Goal: Task Accomplishment & Management: Manage account settings

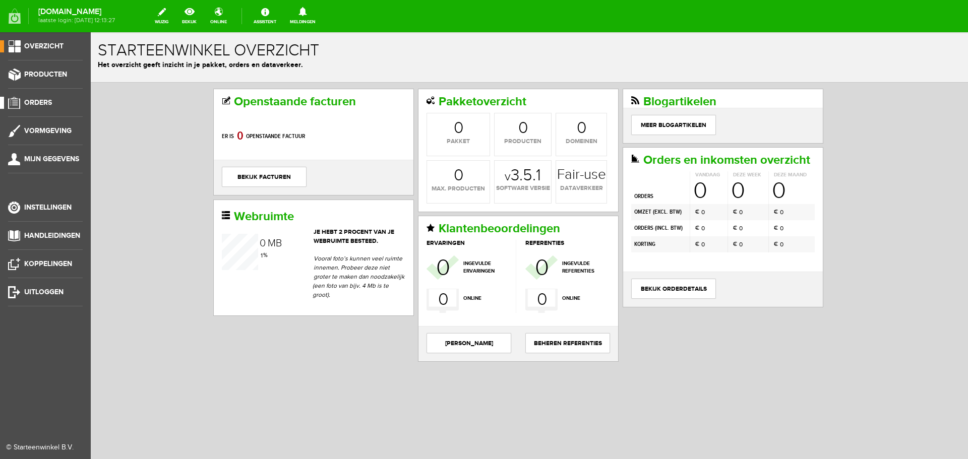
click at [47, 105] on span "Orders" at bounding box center [38, 102] width 28 height 9
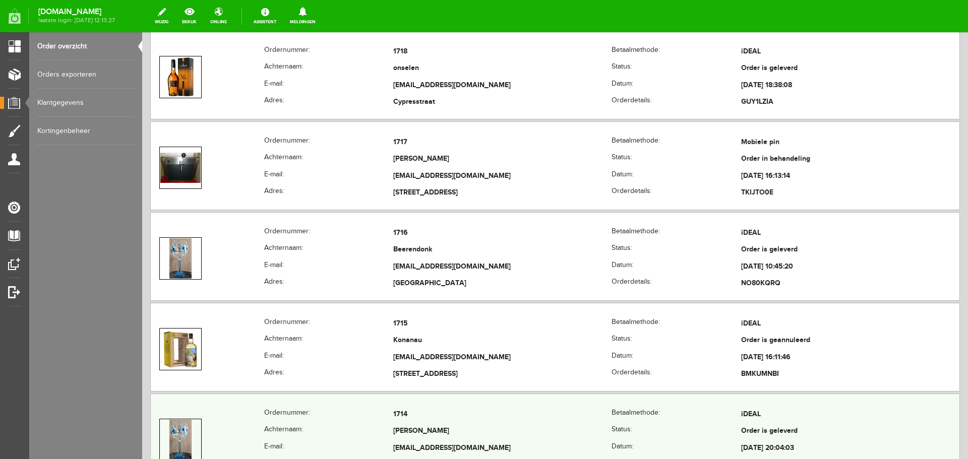
scroll to position [1465, 0]
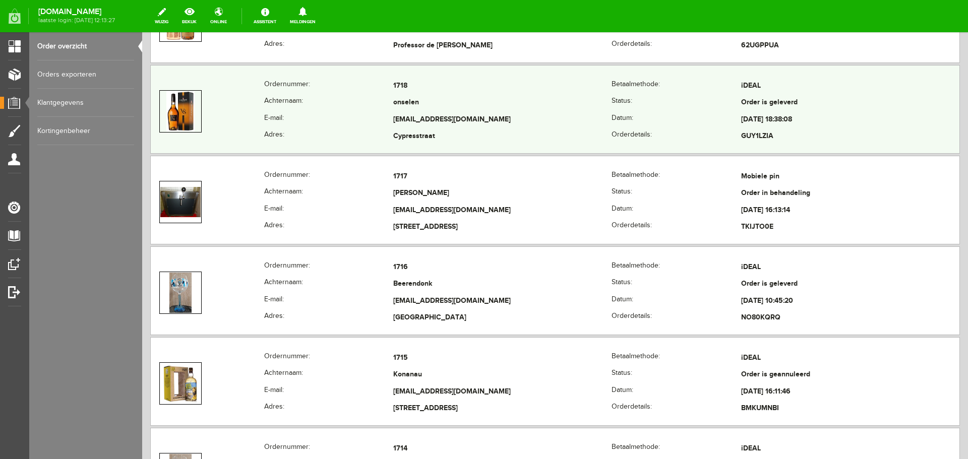
click at [572, 114] on td "[EMAIL_ADDRESS][DOMAIN_NAME]" at bounding box center [502, 119] width 218 height 17
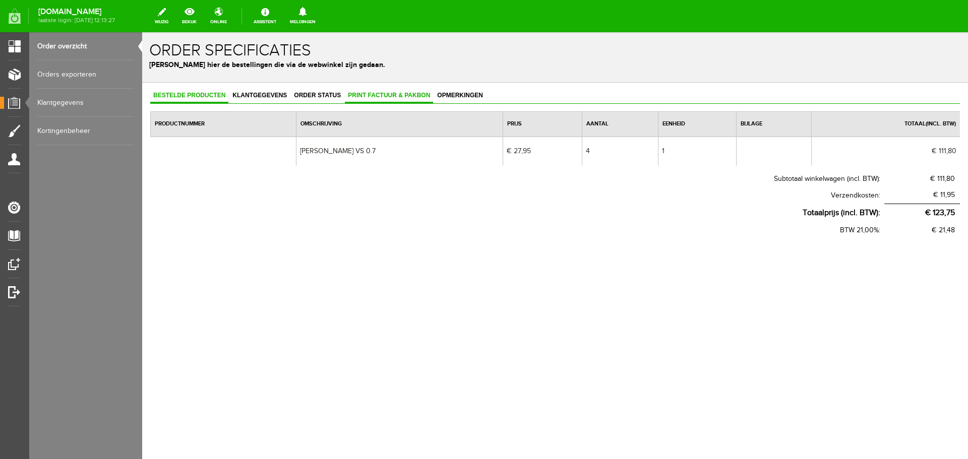
click at [388, 96] on span "Print factuur & pakbon" at bounding box center [389, 95] width 88 height 7
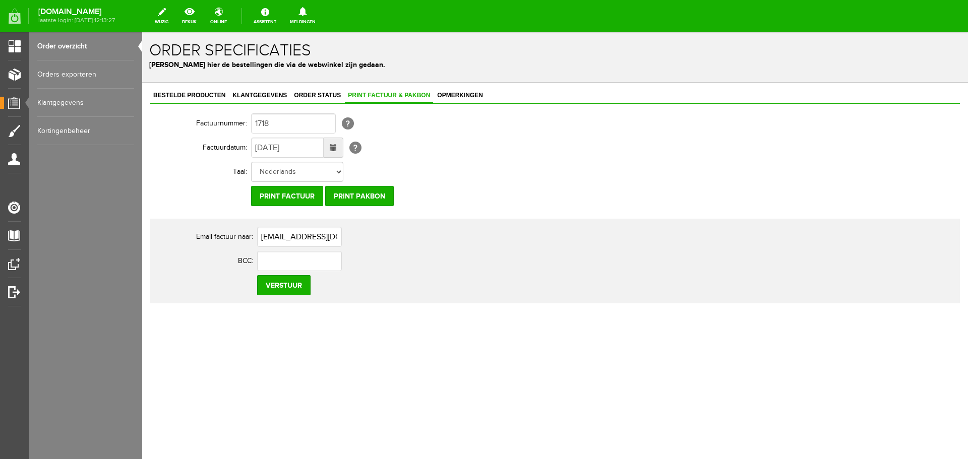
click at [330, 148] on span at bounding box center [333, 147] width 7 height 7
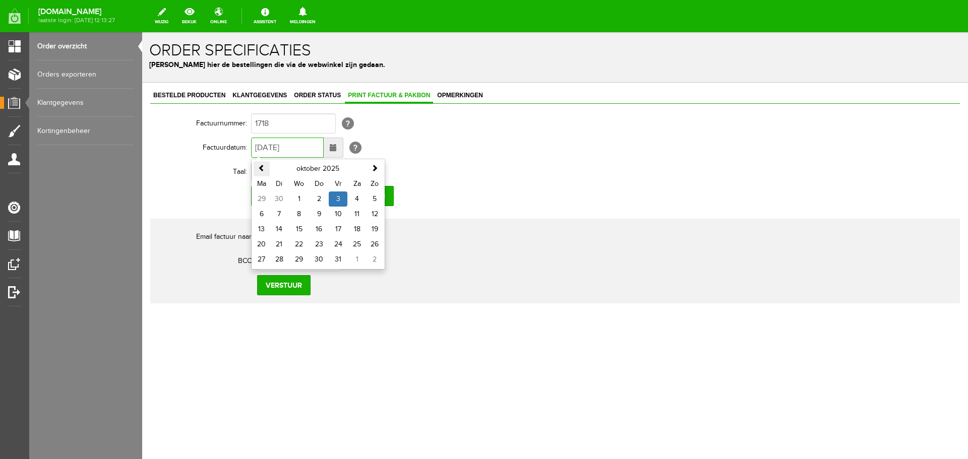
click at [258, 169] on span at bounding box center [261, 167] width 7 height 7
click at [259, 169] on span at bounding box center [261, 167] width 7 height 7
click at [303, 196] on td "2" at bounding box center [299, 199] width 21 height 15
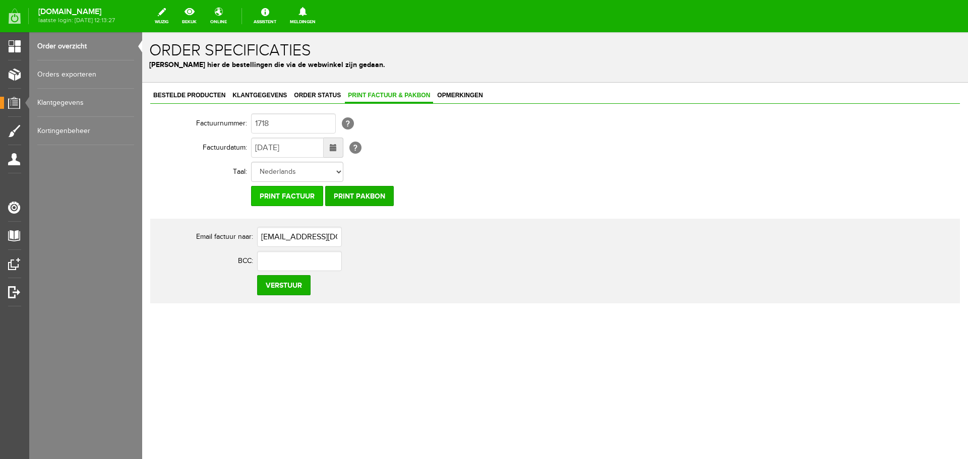
click at [303, 193] on input "Print factuur" at bounding box center [287, 196] width 72 height 20
drag, startPoint x: 62, startPoint y: 50, endPoint x: 65, endPoint y: 56, distance: 6.3
click at [62, 50] on link "Order overzicht" at bounding box center [85, 46] width 97 height 28
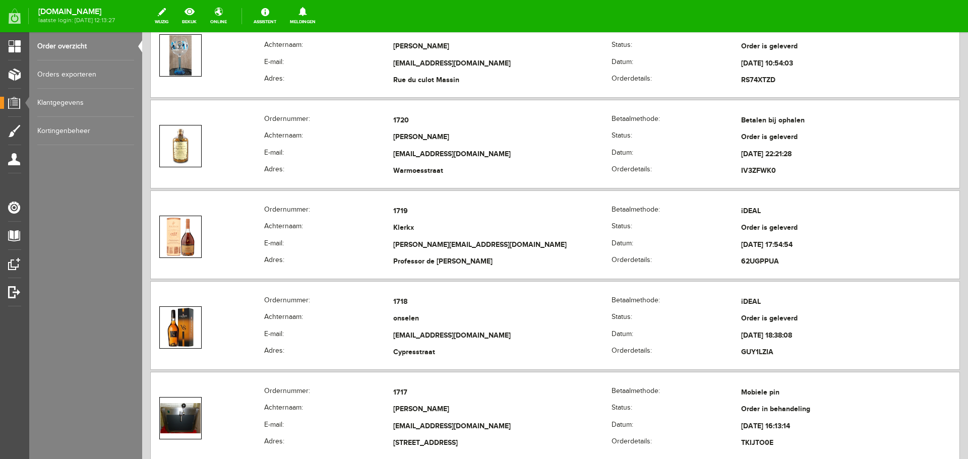
scroll to position [1260, 0]
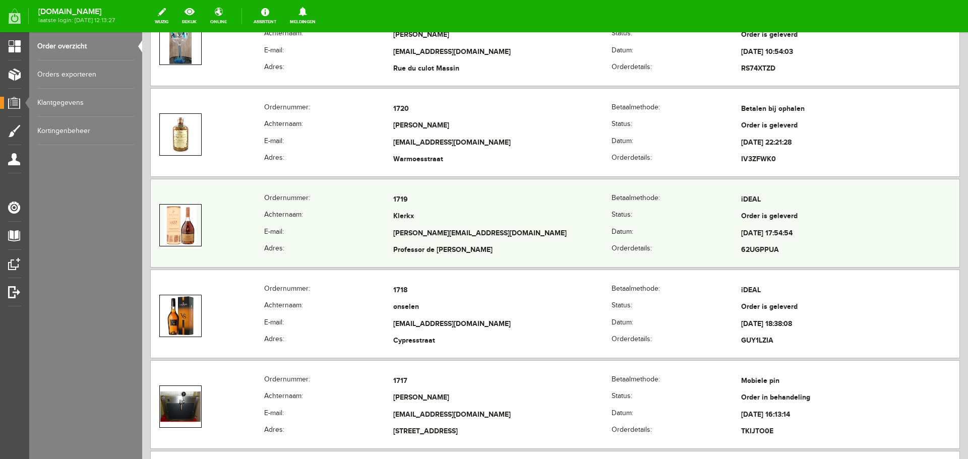
click at [560, 235] on td "[PERSON_NAME][EMAIL_ADDRESS][DOMAIN_NAME]" at bounding box center [502, 233] width 218 height 17
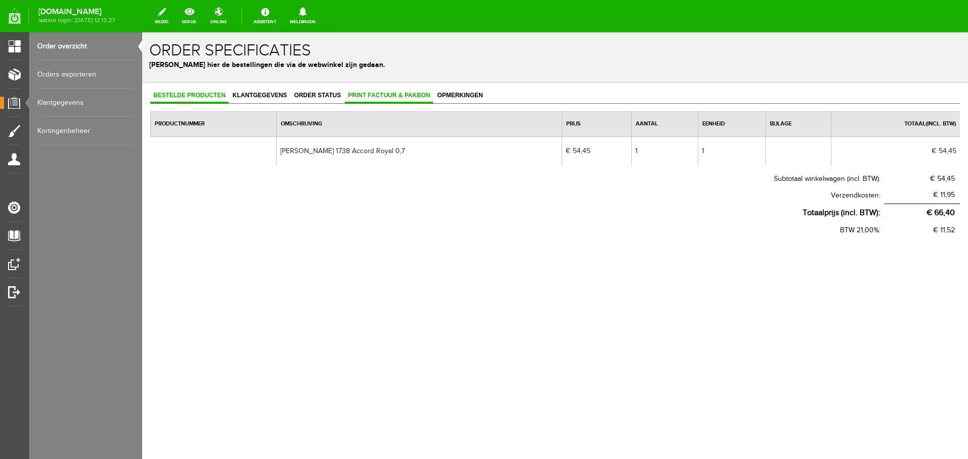
click at [392, 98] on span "Print factuur & pakbon" at bounding box center [389, 95] width 88 height 7
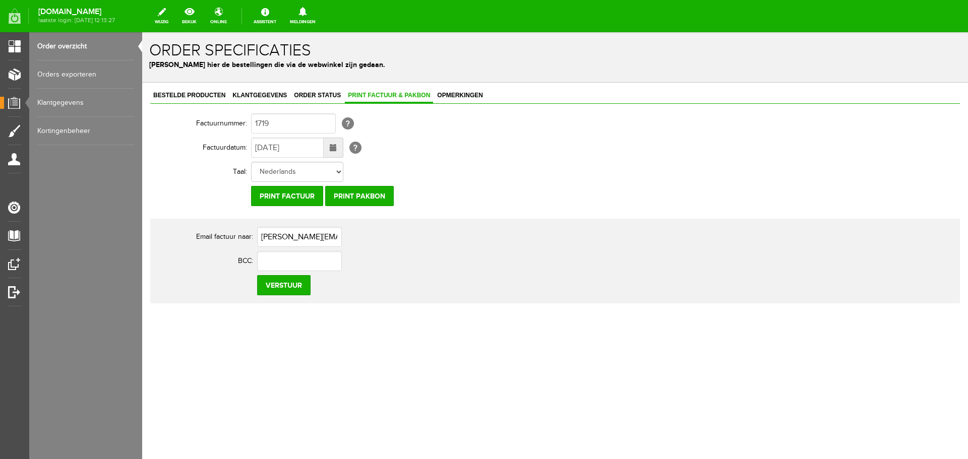
click at [333, 149] on span at bounding box center [333, 147] width 7 height 7
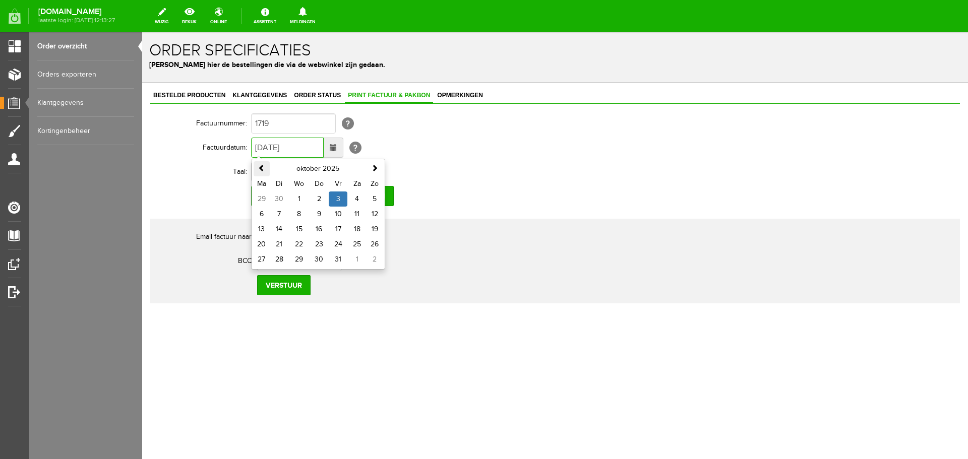
click at [260, 169] on span at bounding box center [261, 167] width 7 height 7
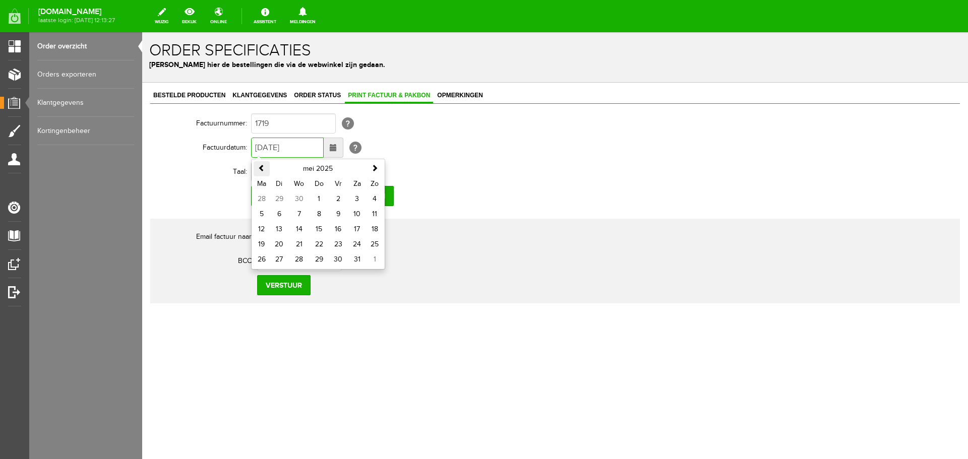
click at [260, 169] on span at bounding box center [261, 167] width 7 height 7
click at [378, 166] on th at bounding box center [374, 168] width 16 height 15
click at [375, 196] on td "6" at bounding box center [374, 199] width 16 height 15
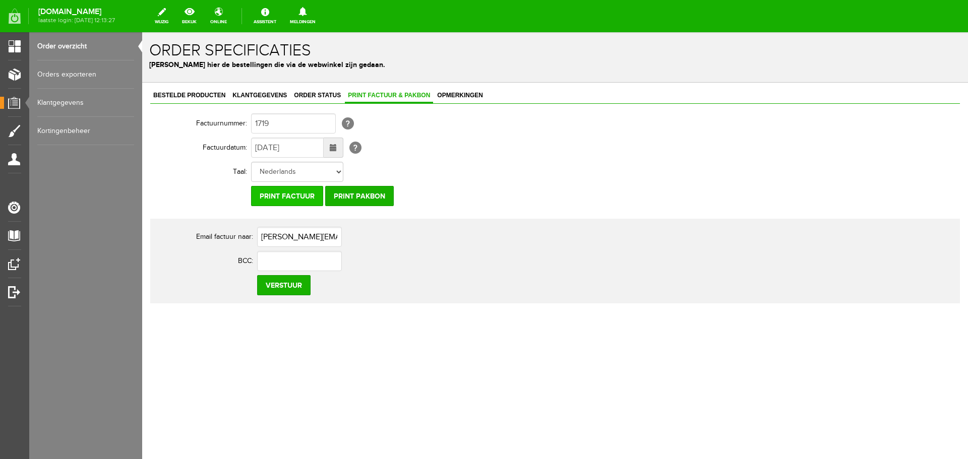
click at [297, 193] on input "Print factuur" at bounding box center [287, 196] width 72 height 20
click at [72, 49] on link "Order overzicht" at bounding box center [85, 46] width 97 height 28
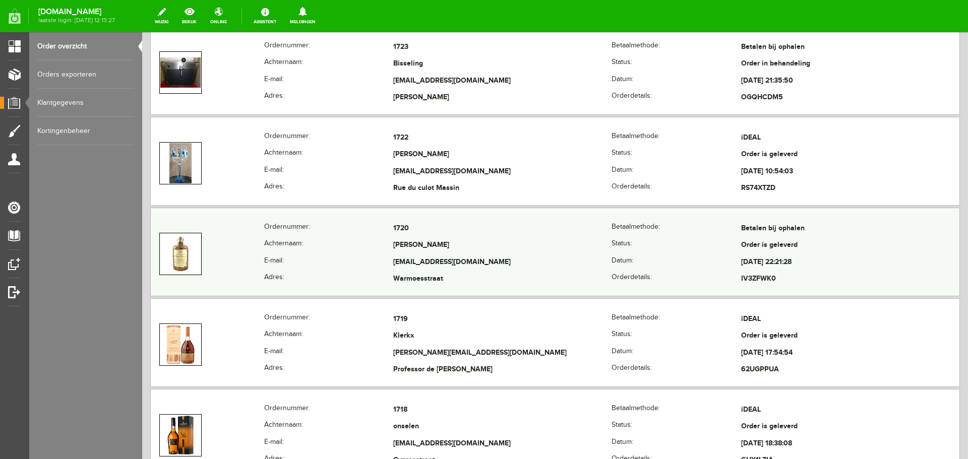
scroll to position [1159, 0]
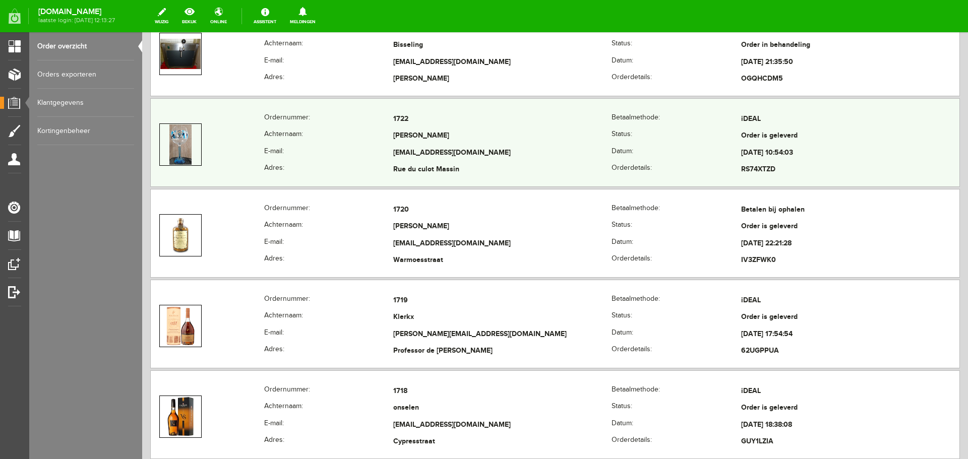
click at [547, 148] on td "[EMAIL_ADDRESS][DOMAIN_NAME]" at bounding box center [502, 153] width 218 height 17
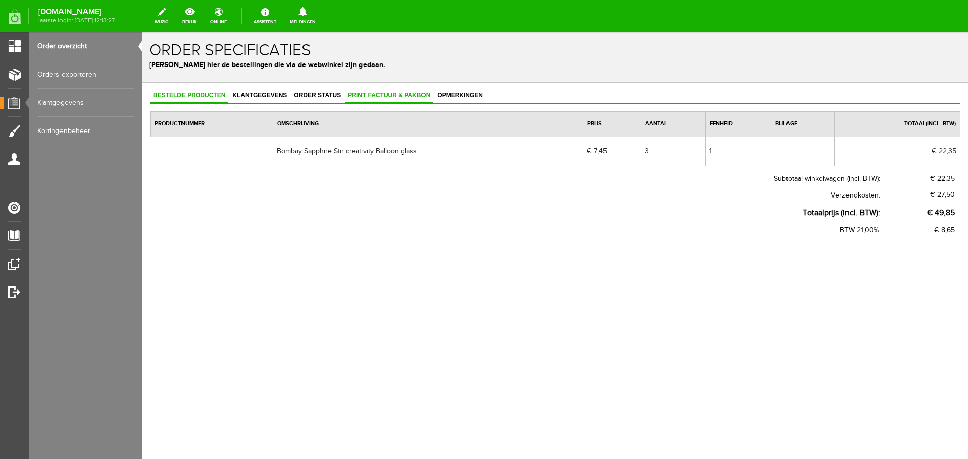
click at [385, 97] on span "Print factuur & pakbon" at bounding box center [389, 95] width 88 height 7
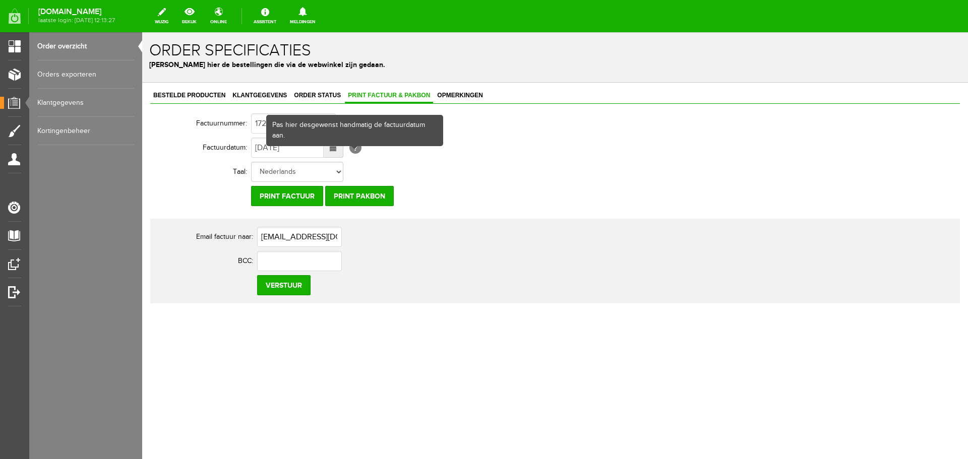
click at [337, 152] on span at bounding box center [334, 148] width 20 height 20
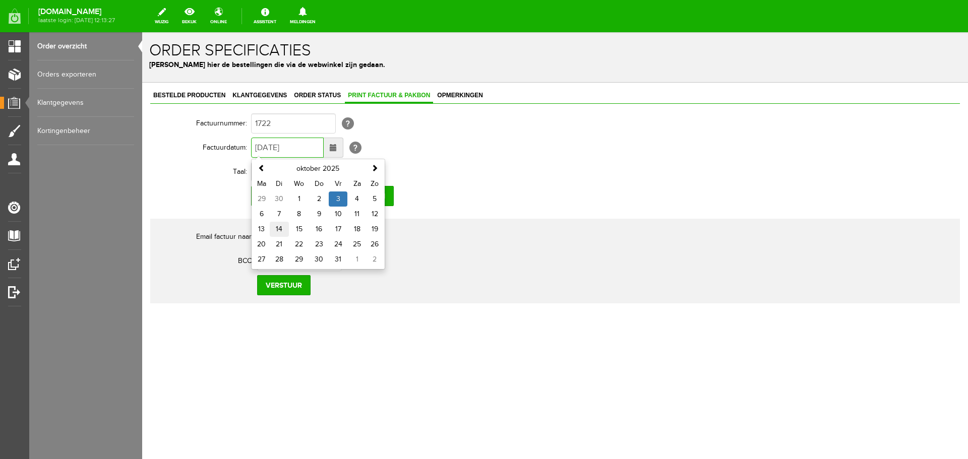
click at [278, 231] on td "14" at bounding box center [279, 229] width 19 height 15
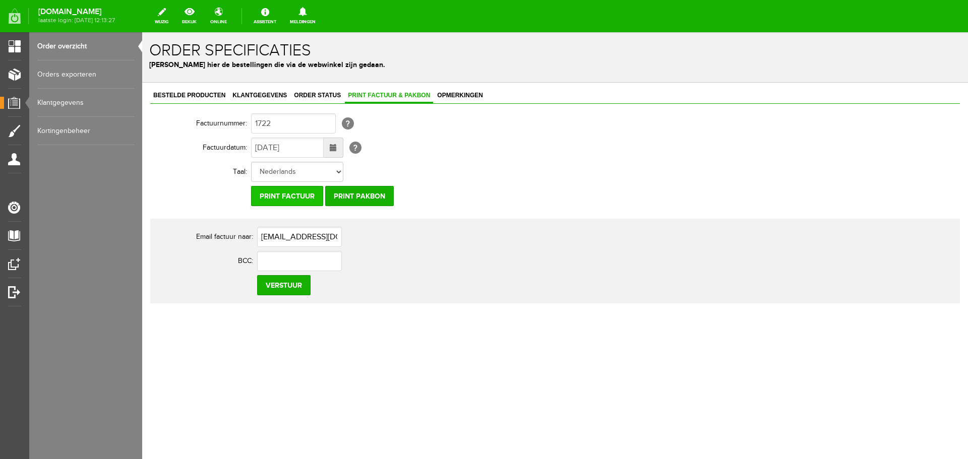
click at [303, 193] on input "Print factuur" at bounding box center [287, 196] width 72 height 20
click at [305, 149] on input "[DATE]" at bounding box center [287, 148] width 73 height 20
click at [331, 153] on span at bounding box center [334, 148] width 20 height 20
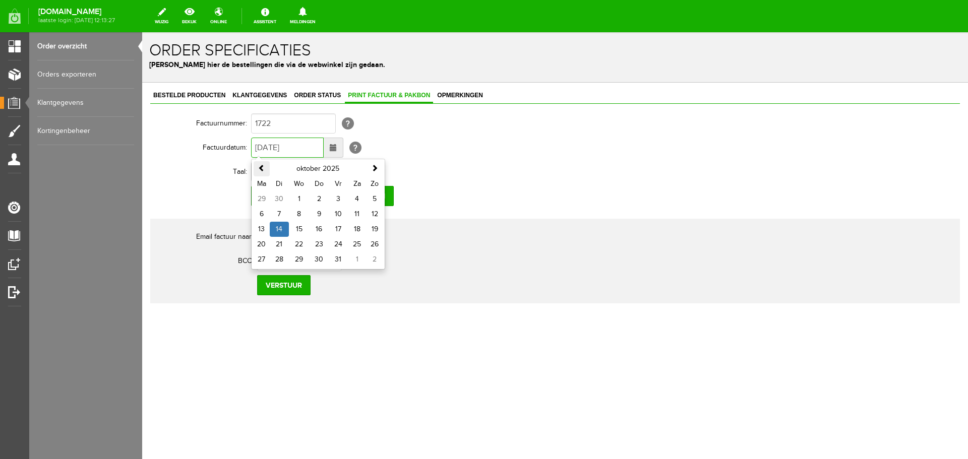
click at [262, 175] on th at bounding box center [261, 168] width 16 height 15
click at [266, 229] on td "14" at bounding box center [261, 229] width 16 height 15
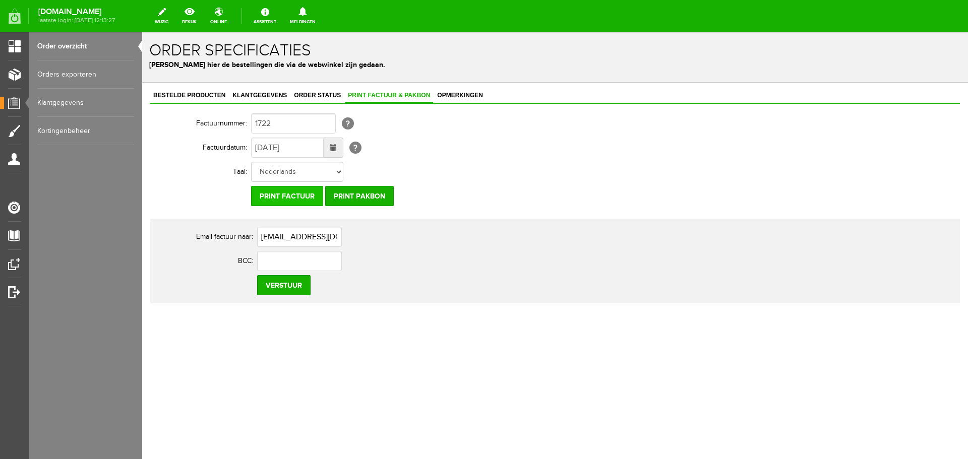
click at [296, 199] on input "Print factuur" at bounding box center [287, 196] width 72 height 20
click at [68, 48] on link "Order overzicht" at bounding box center [85, 46] width 97 height 28
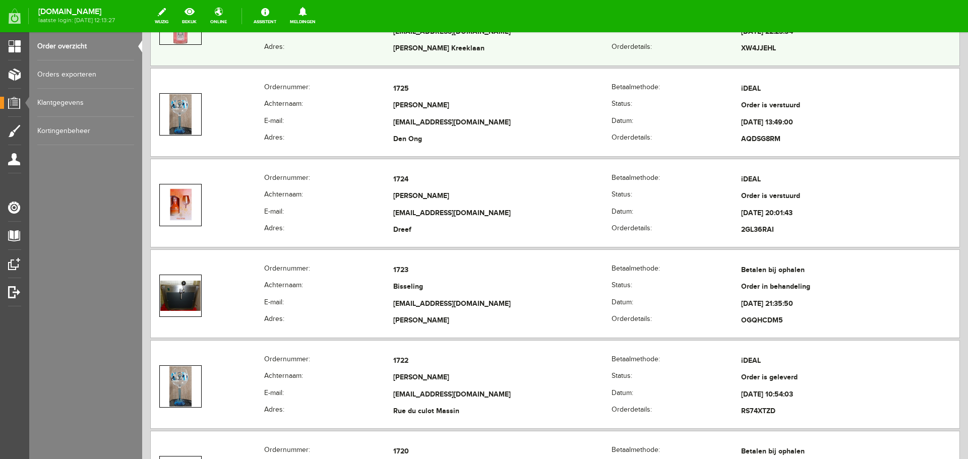
scroll to position [958, 0]
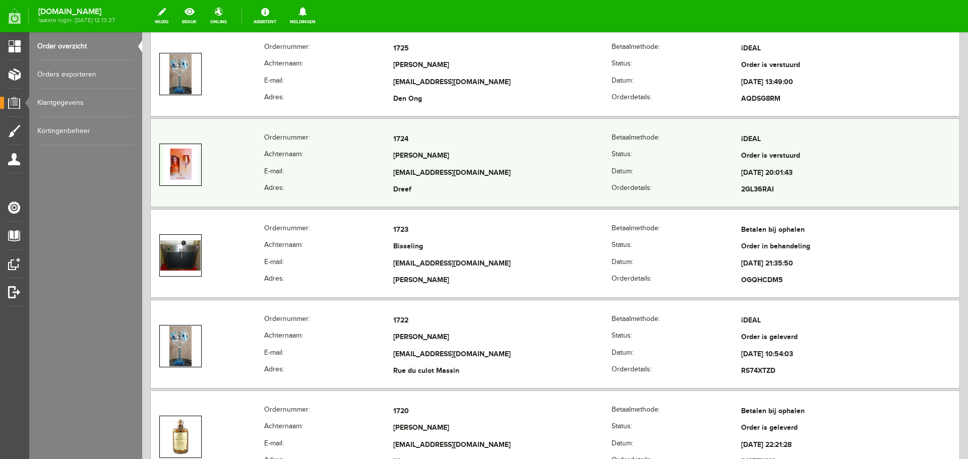
click at [542, 177] on td "[EMAIL_ADDRESS][DOMAIN_NAME]" at bounding box center [502, 173] width 218 height 17
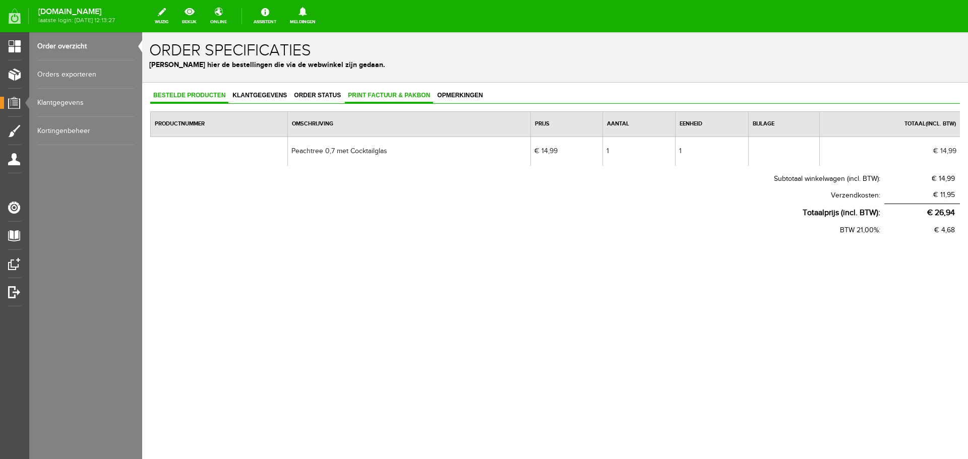
click at [400, 92] on span "Print factuur & pakbon" at bounding box center [389, 95] width 88 height 7
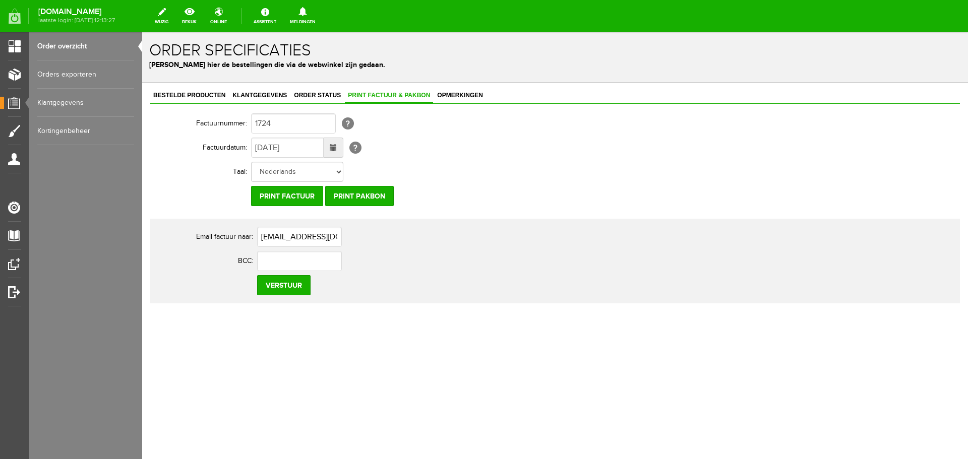
click at [333, 145] on span at bounding box center [333, 147] width 7 height 7
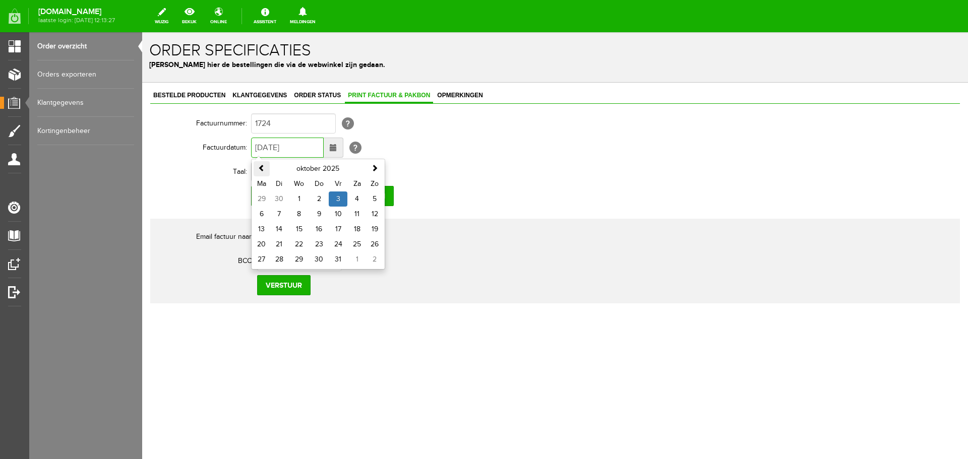
click at [262, 171] on span at bounding box center [261, 167] width 7 height 7
click at [263, 171] on span at bounding box center [261, 167] width 7 height 7
click at [376, 224] on td "20" at bounding box center [374, 229] width 16 height 15
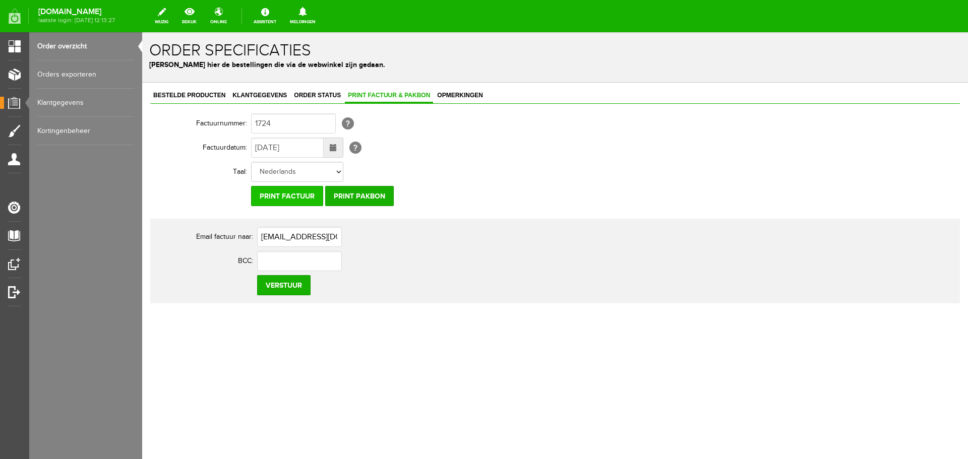
click at [275, 187] on td "Print factuur Print pakbon" at bounding box center [442, 196] width 383 height 24
drag, startPoint x: 276, startPoint y: 195, endPoint x: 282, endPoint y: 197, distance: 6.4
click at [277, 195] on input "Print factuur" at bounding box center [287, 196] width 72 height 20
click at [73, 48] on link "Order overzicht" at bounding box center [85, 46] width 97 height 28
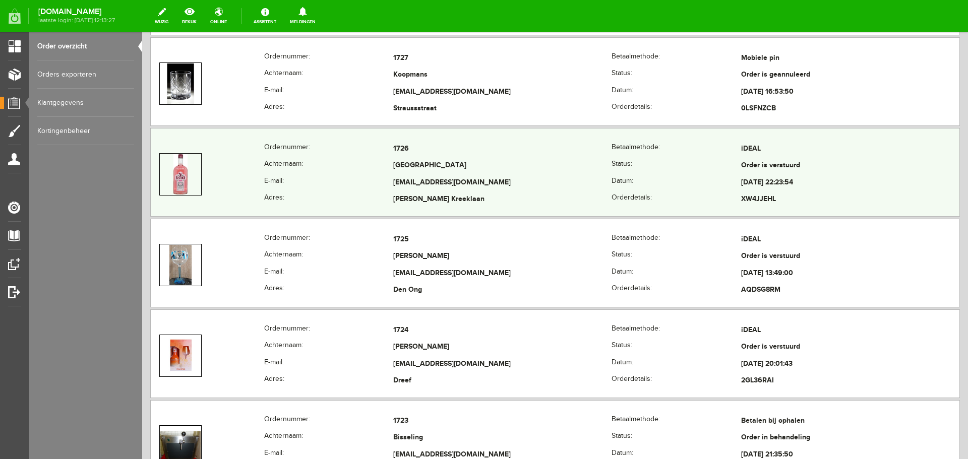
scroll to position [806, 0]
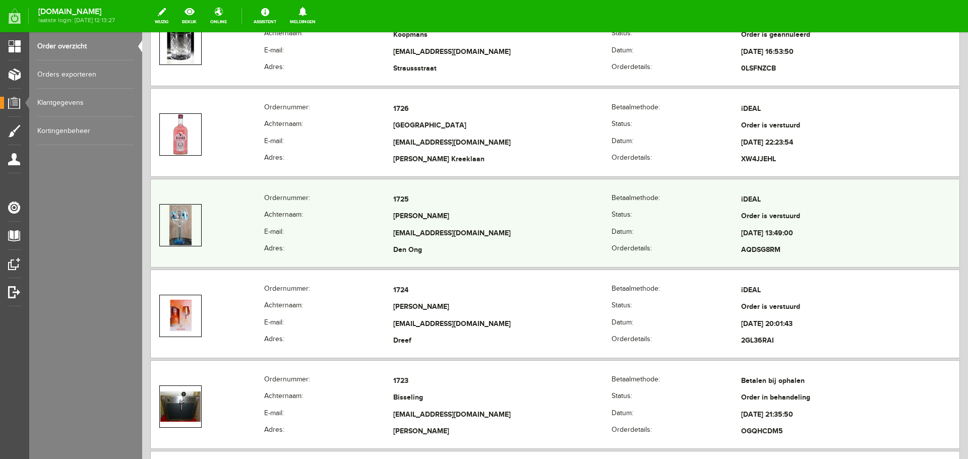
click at [705, 220] on th "Status:" at bounding box center [676, 217] width 130 height 17
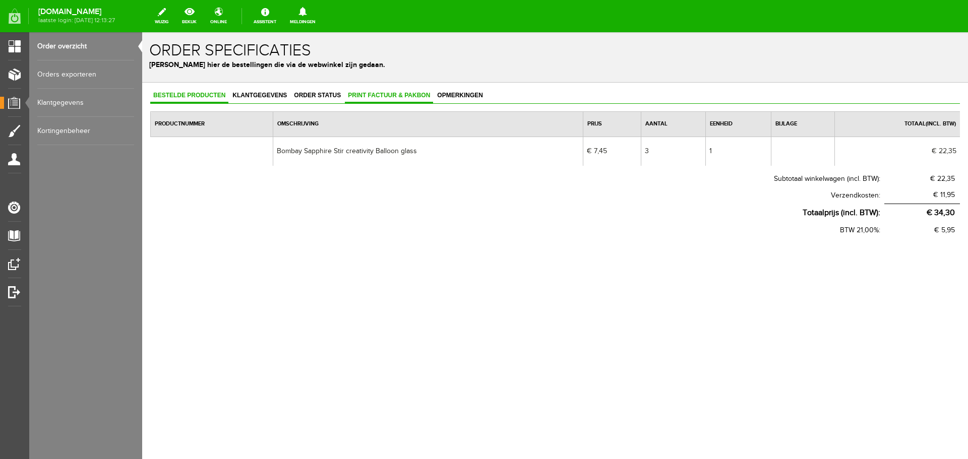
click at [414, 97] on span "Print factuur & pakbon" at bounding box center [389, 95] width 88 height 7
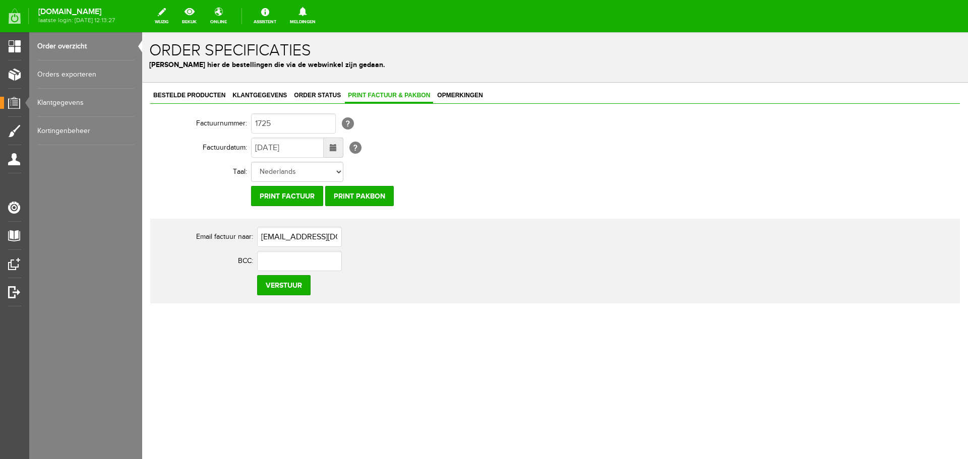
click at [336, 143] on span at bounding box center [334, 148] width 20 height 20
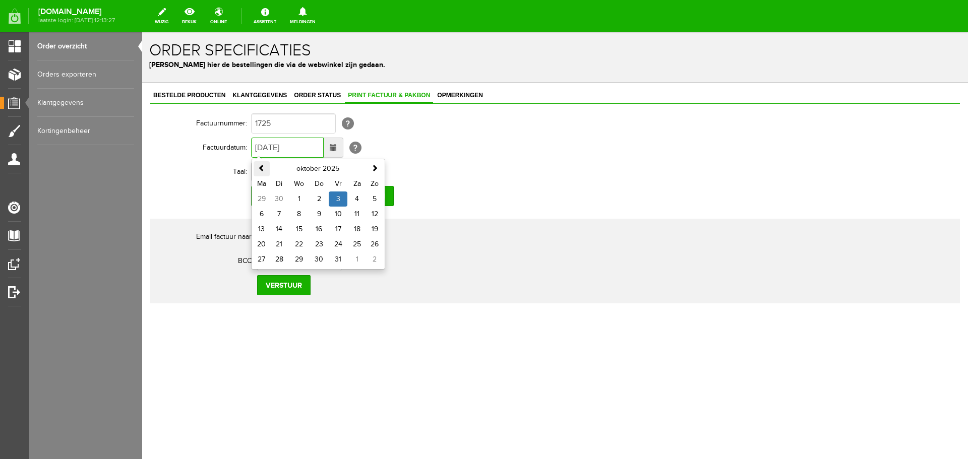
click at [263, 170] on span at bounding box center [261, 167] width 7 height 7
click at [259, 169] on span at bounding box center [261, 167] width 7 height 7
click at [378, 249] on td "27" at bounding box center [374, 244] width 16 height 15
type input "[DATE]"
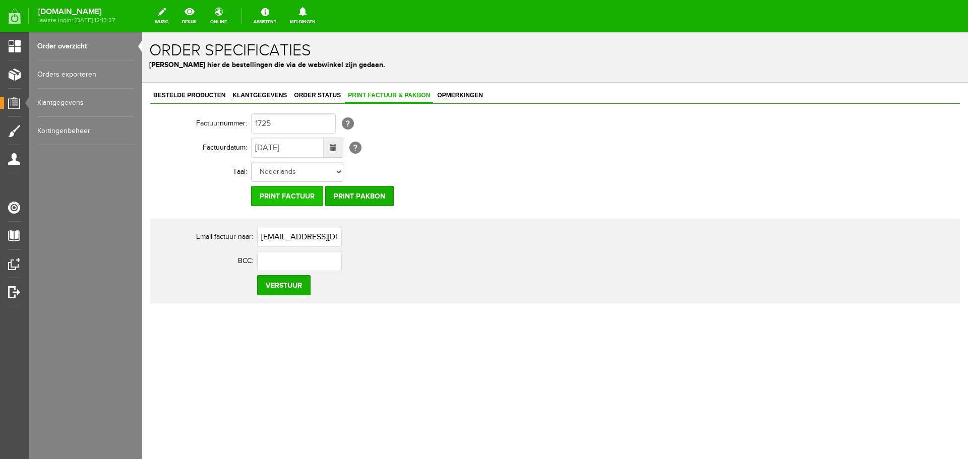
click at [295, 198] on input "Print factuur" at bounding box center [287, 196] width 72 height 20
click at [80, 50] on link "Order overzicht" at bounding box center [85, 46] width 97 height 28
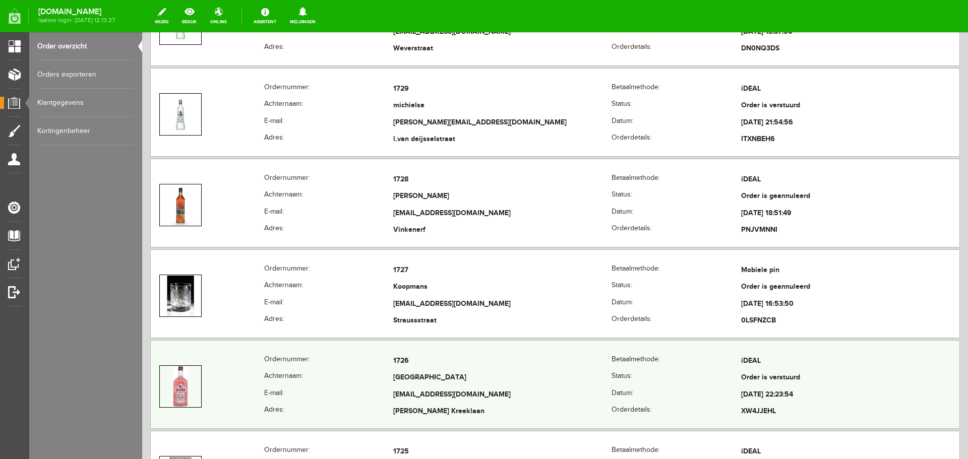
scroll to position [504, 0]
